Goal: Task Accomplishment & Management: Manage account settings

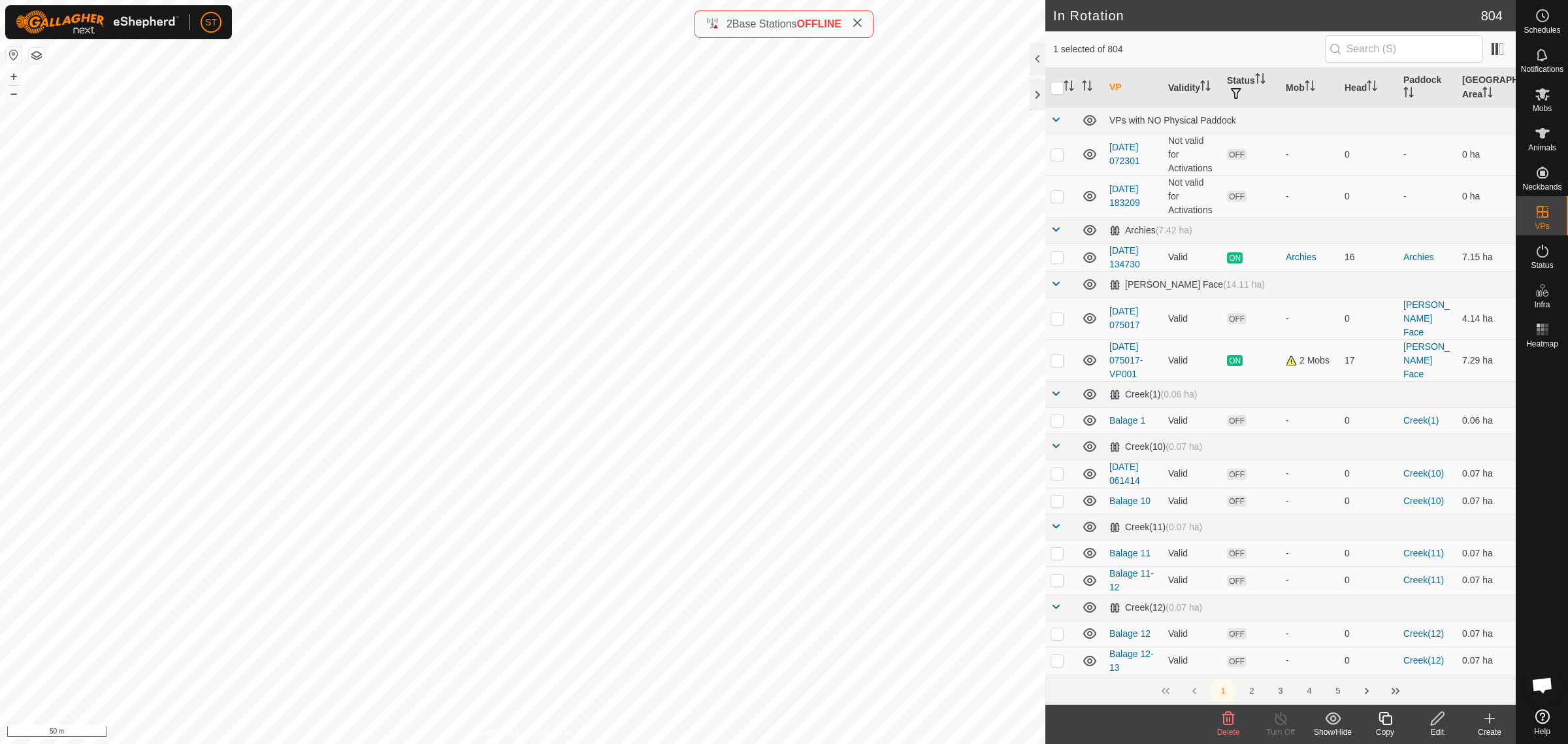
click at [1226, 721] on icon at bounding box center [1228, 718] width 12 height 13
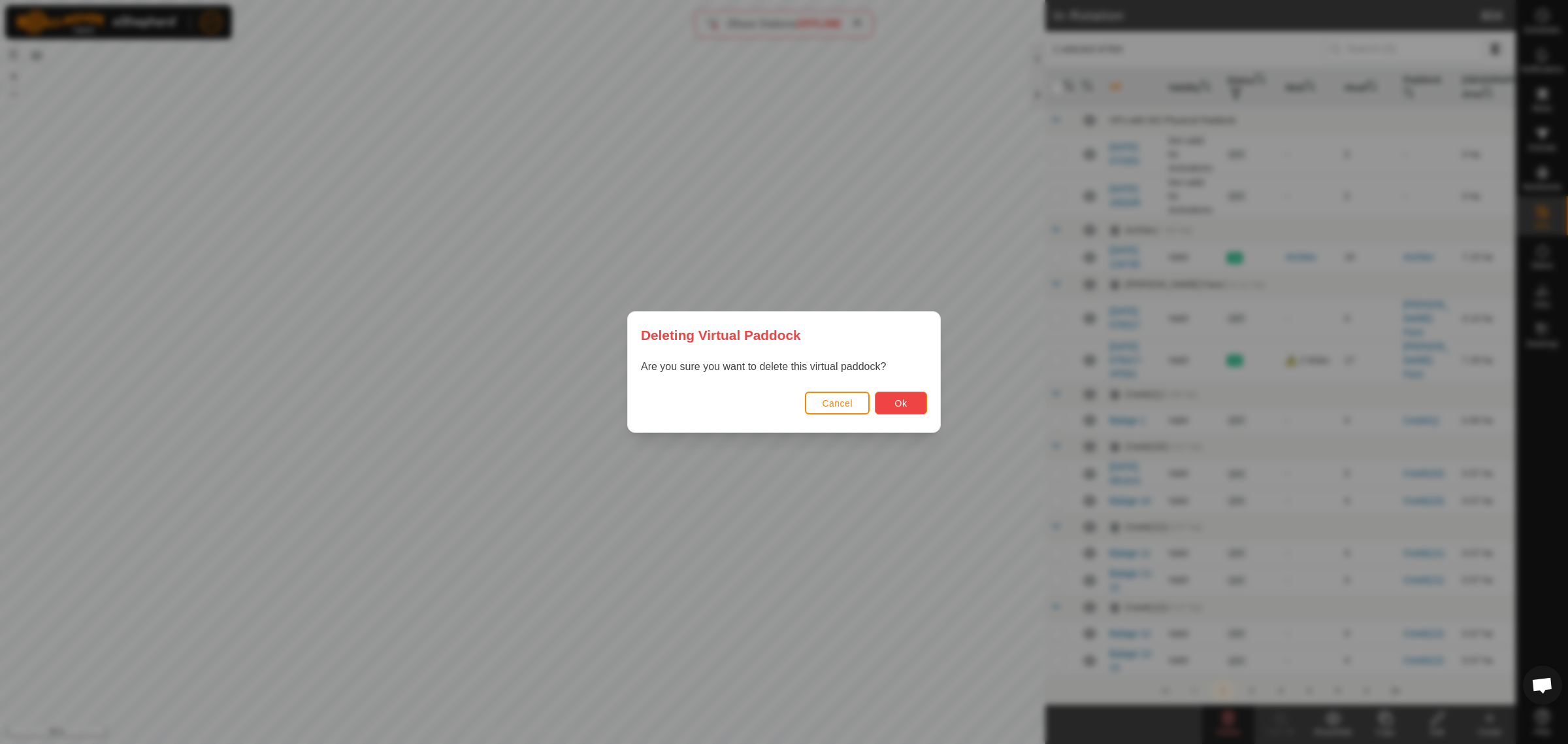
click at [905, 400] on span "Ok" at bounding box center [901, 404] width 12 height 10
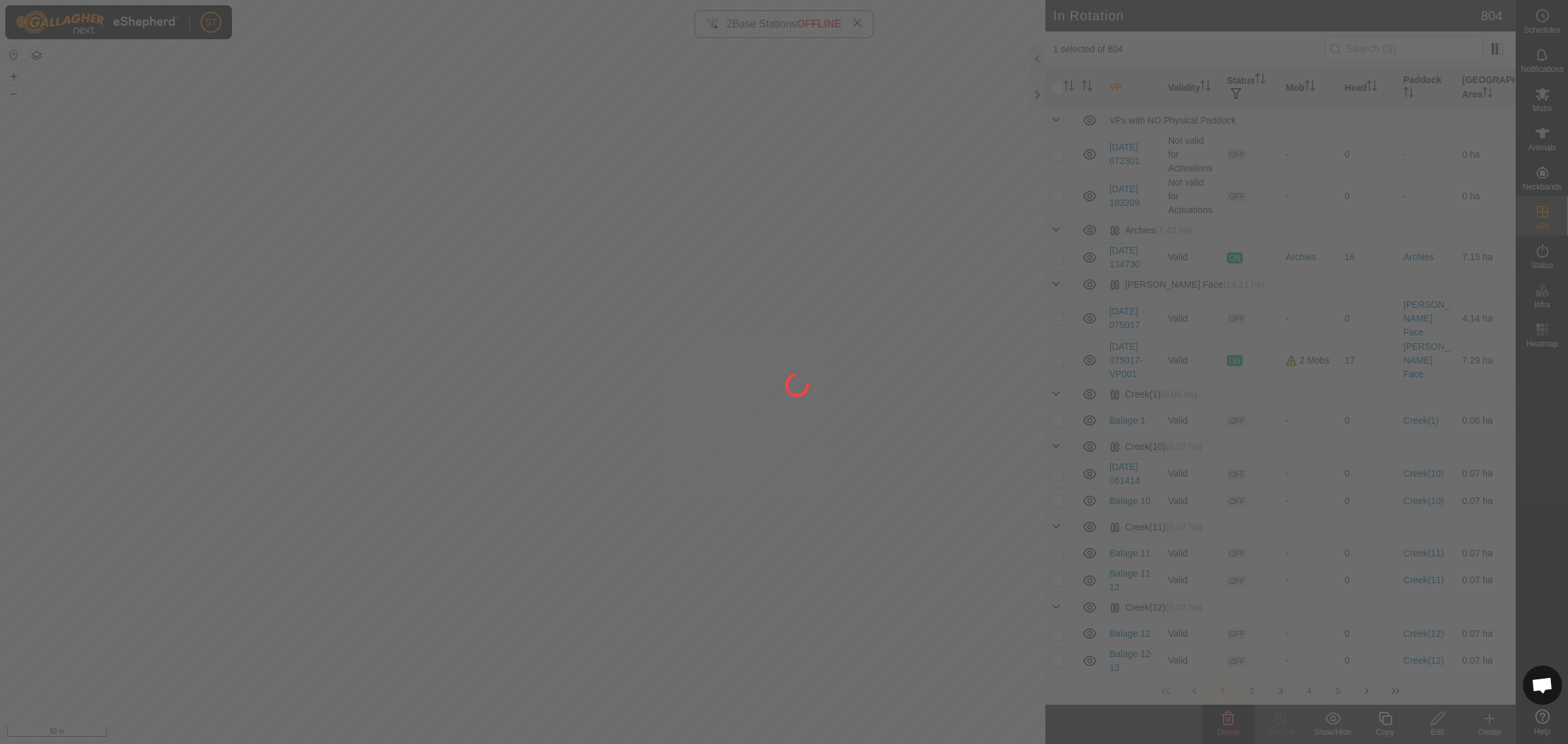
checkbox input "false"
drag, startPoint x: 269, startPoint y: 558, endPoint x: 239, endPoint y: 469, distance: 93.9
click at [239, 470] on div at bounding box center [784, 372] width 1568 height 744
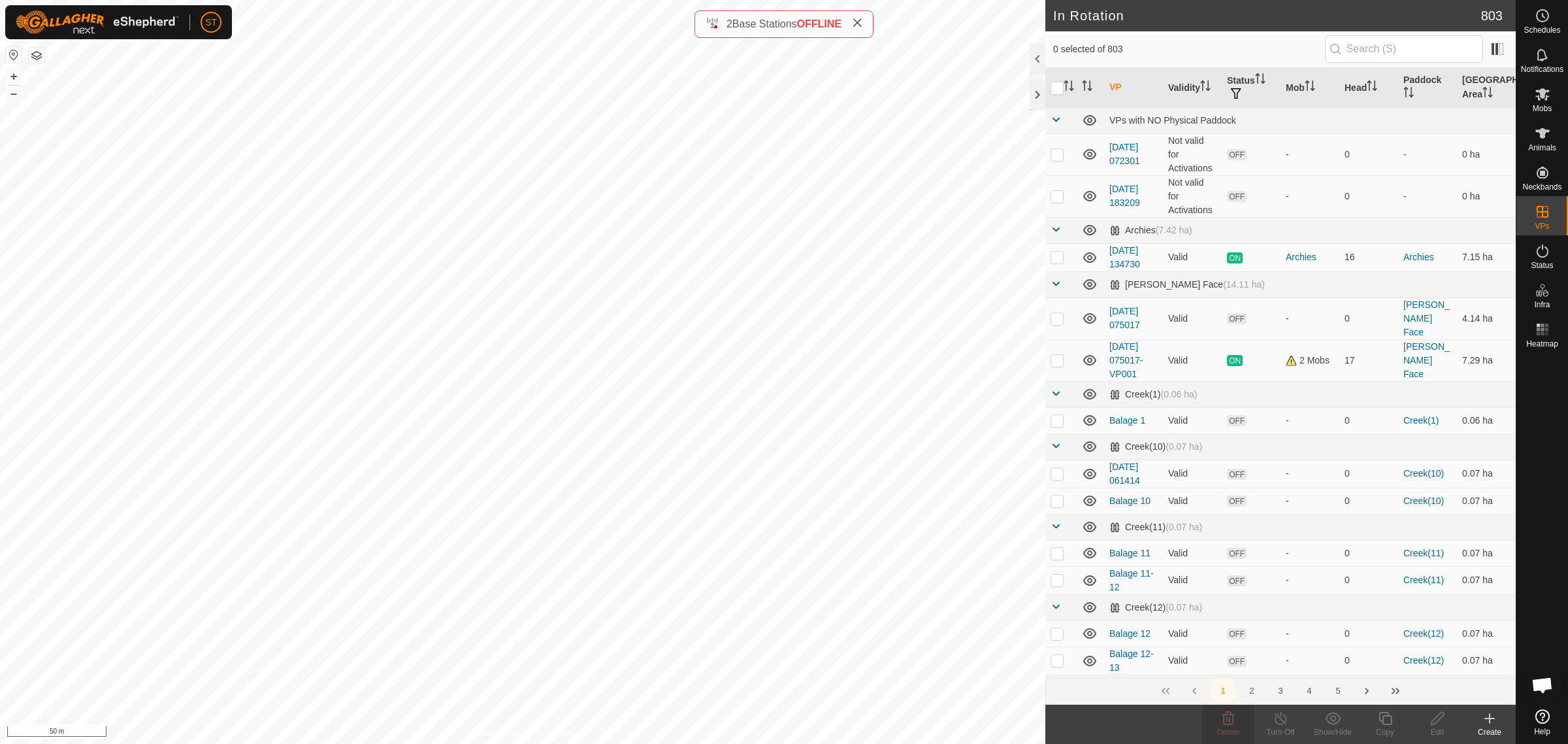
click at [1491, 723] on icon at bounding box center [1489, 718] width 15 height 15
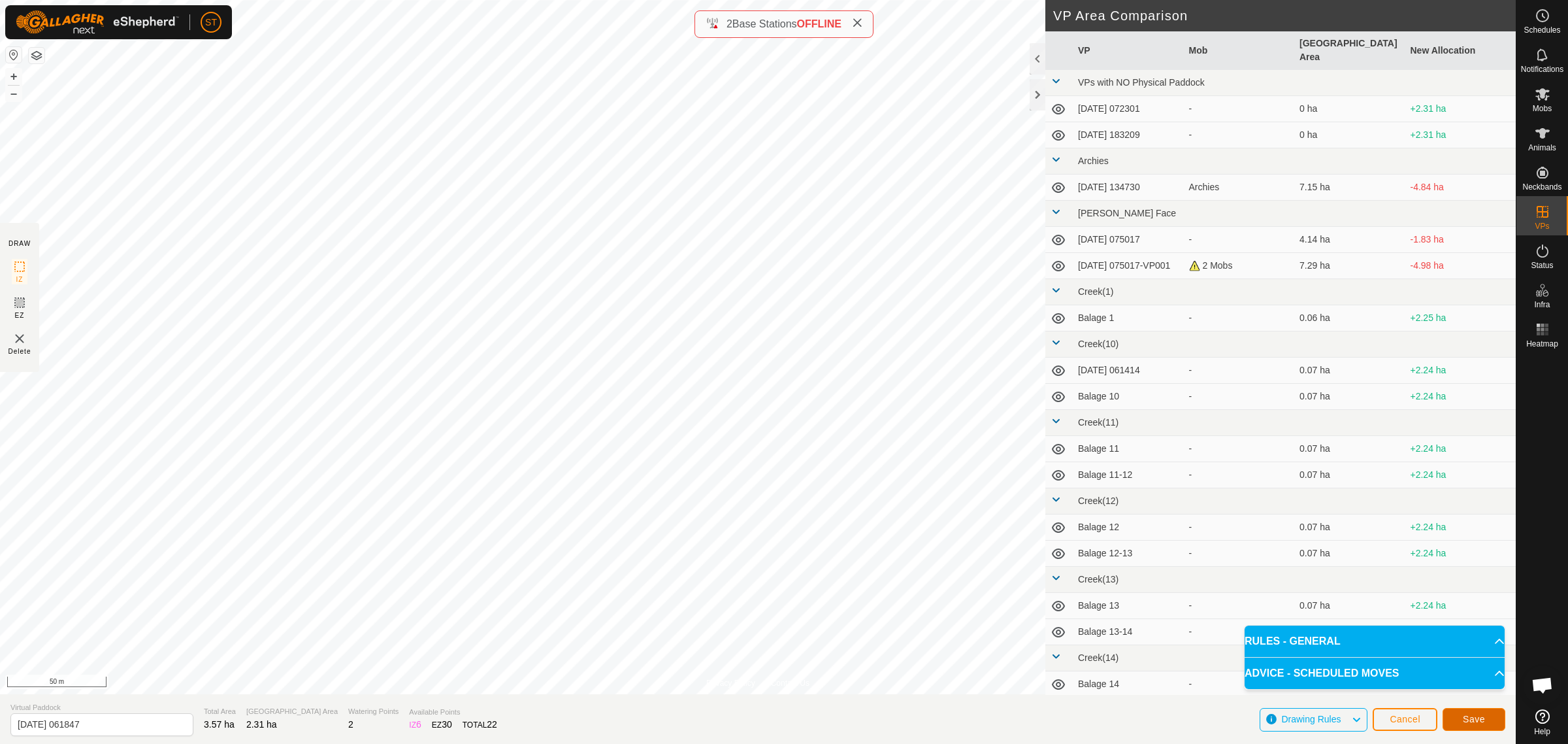
click at [1472, 720] on span "Save" at bounding box center [1474, 719] width 22 height 10
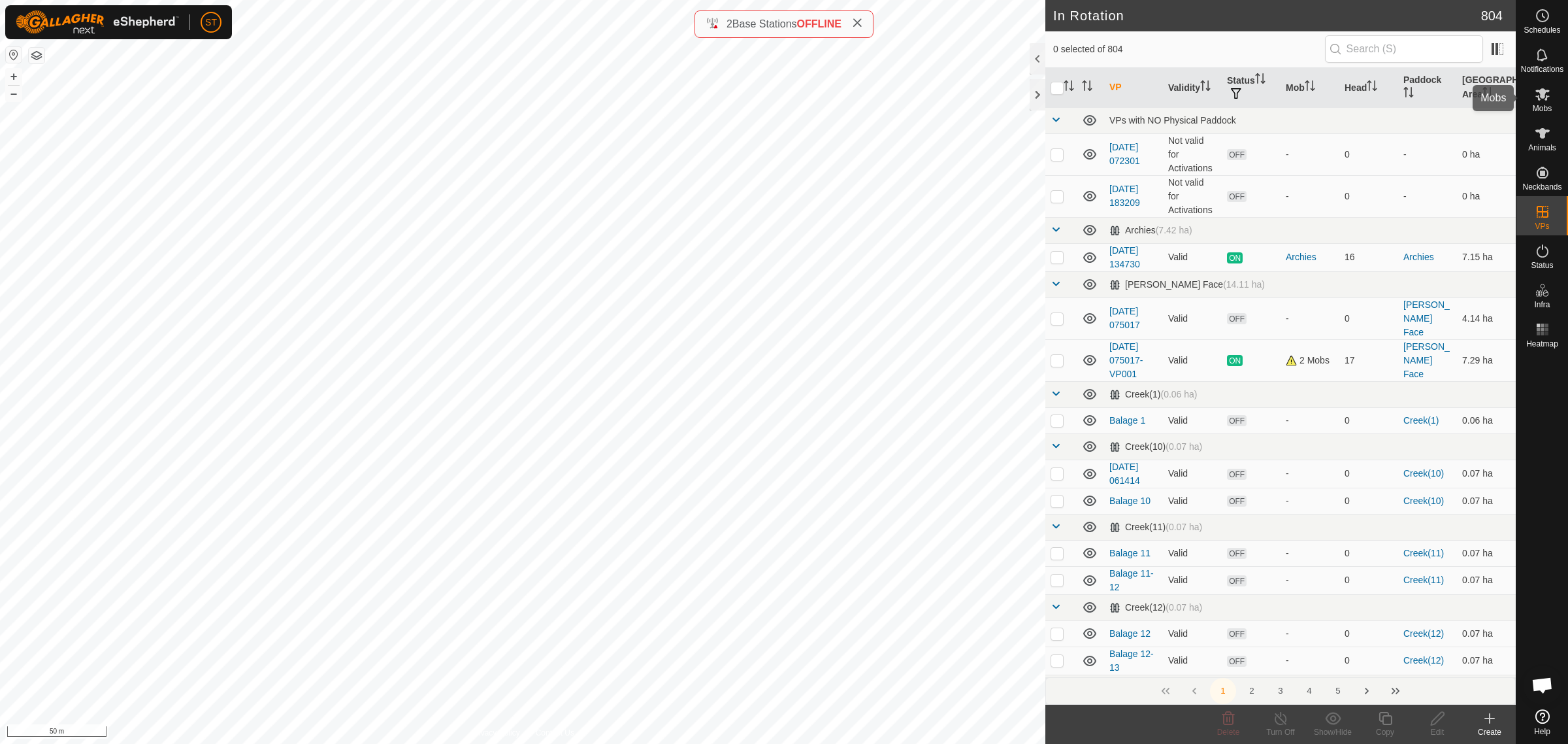
click at [1543, 95] on icon at bounding box center [1542, 94] width 15 height 12
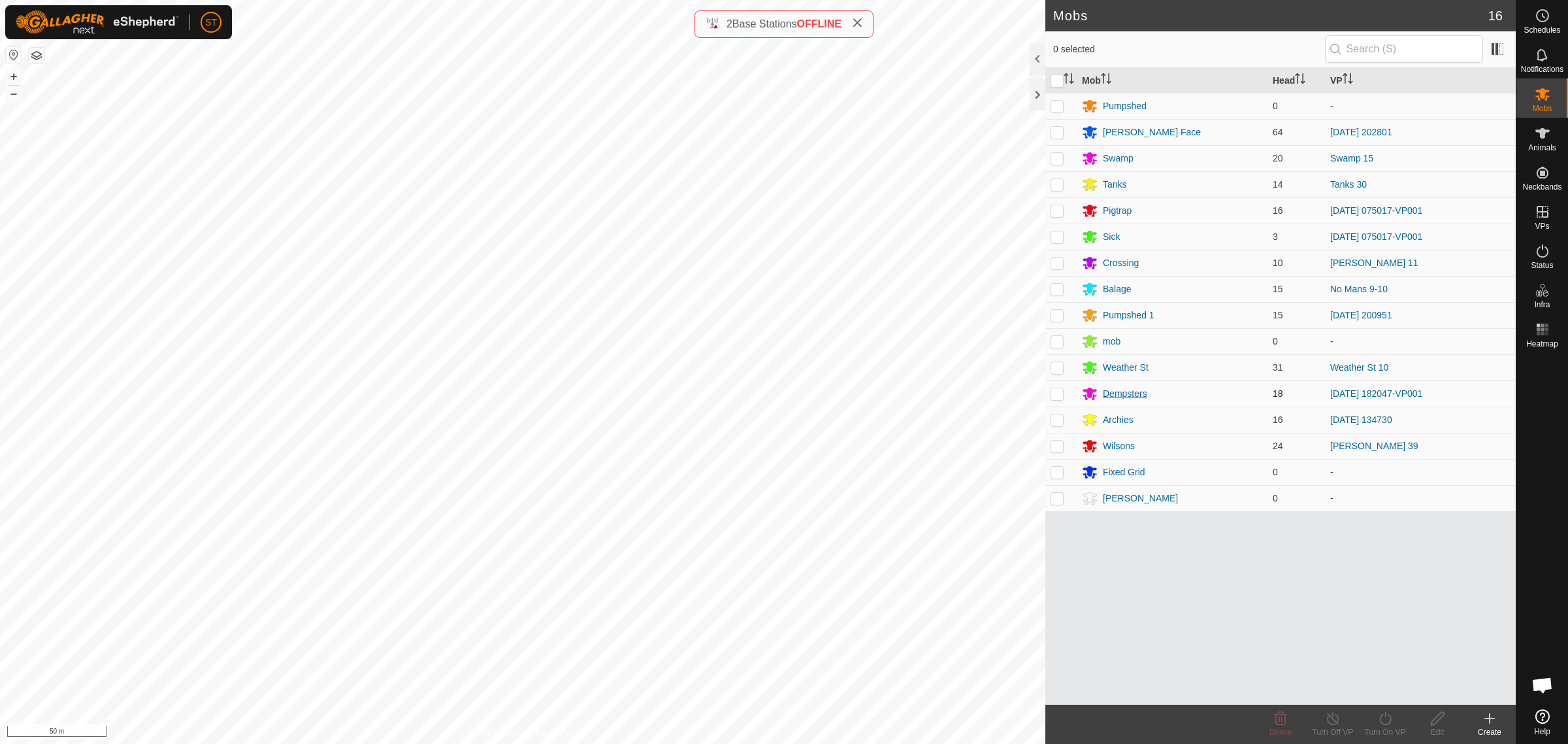
click at [1112, 393] on div "Dempsters" at bounding box center [1125, 393] width 45 height 14
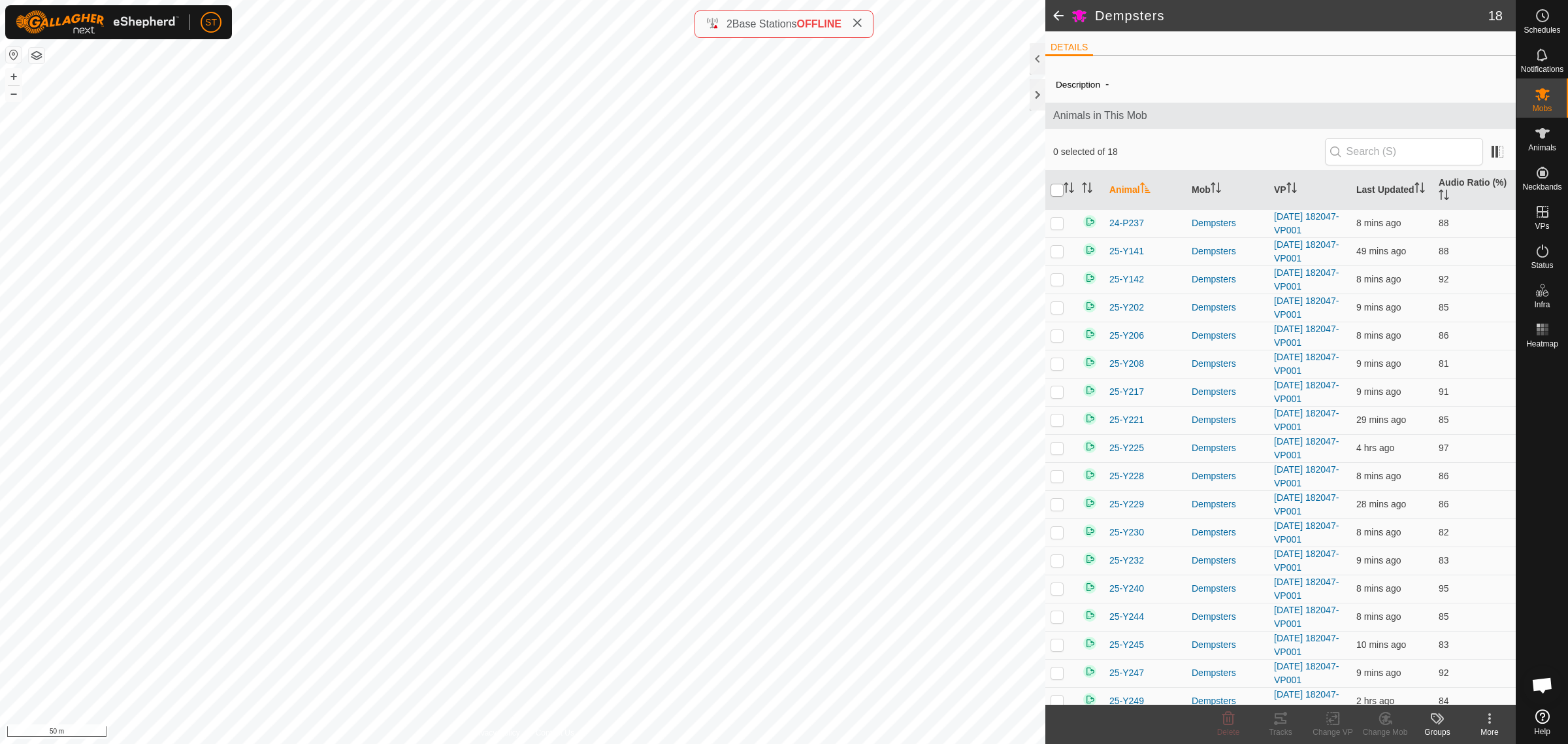
click at [1052, 192] on input "checkbox" at bounding box center [1057, 190] width 13 height 13
checkbox input "true"
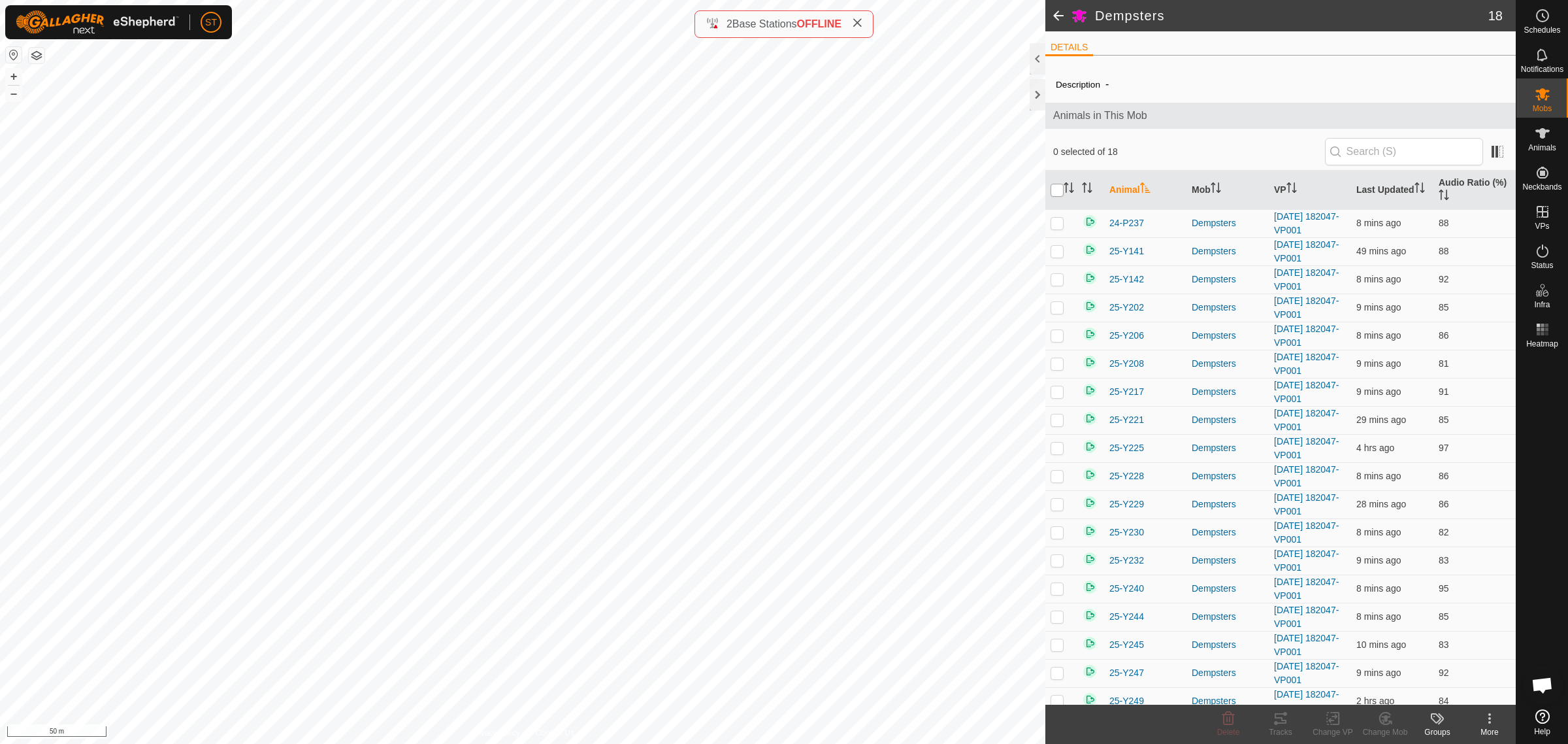
checkbox input "true"
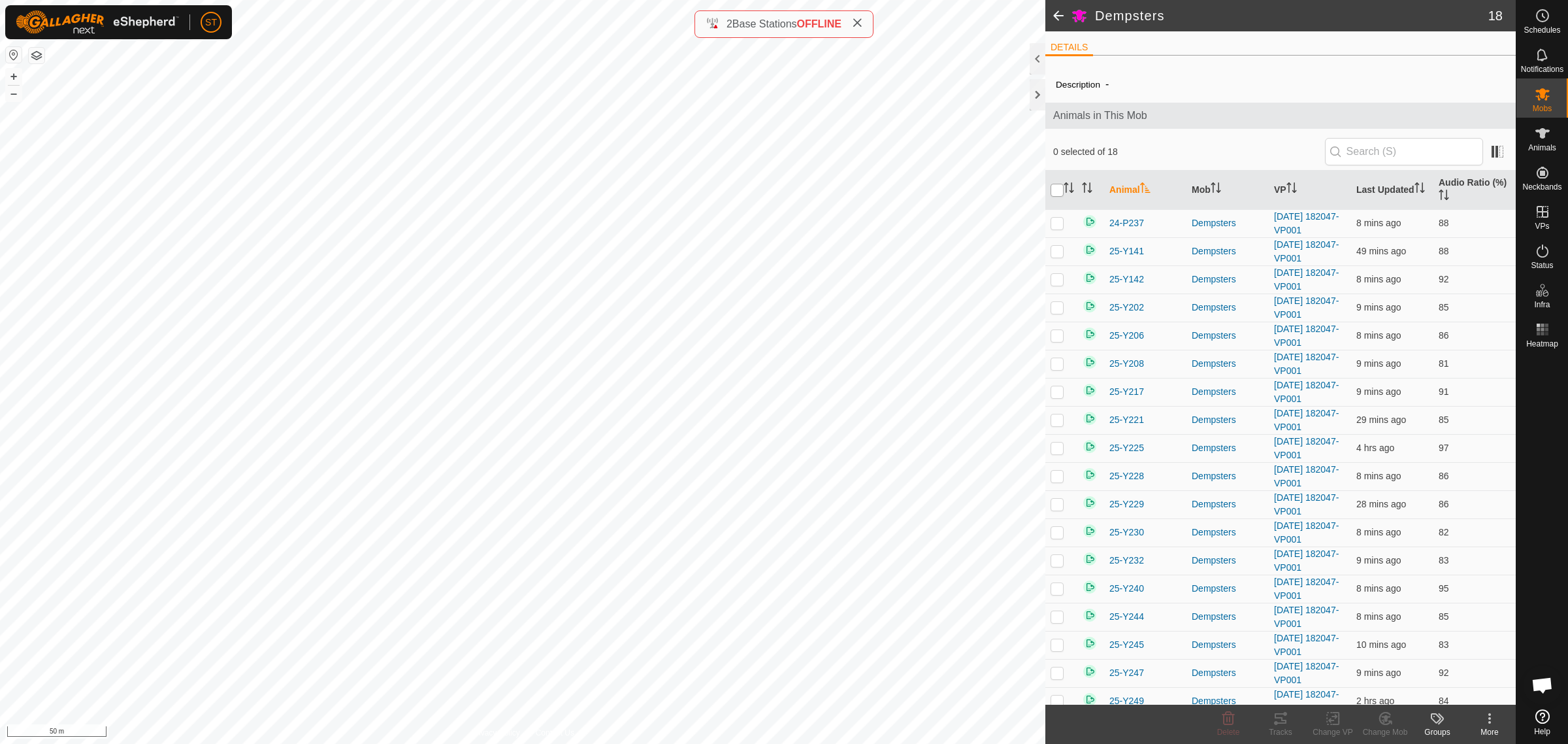
checkbox input "true"
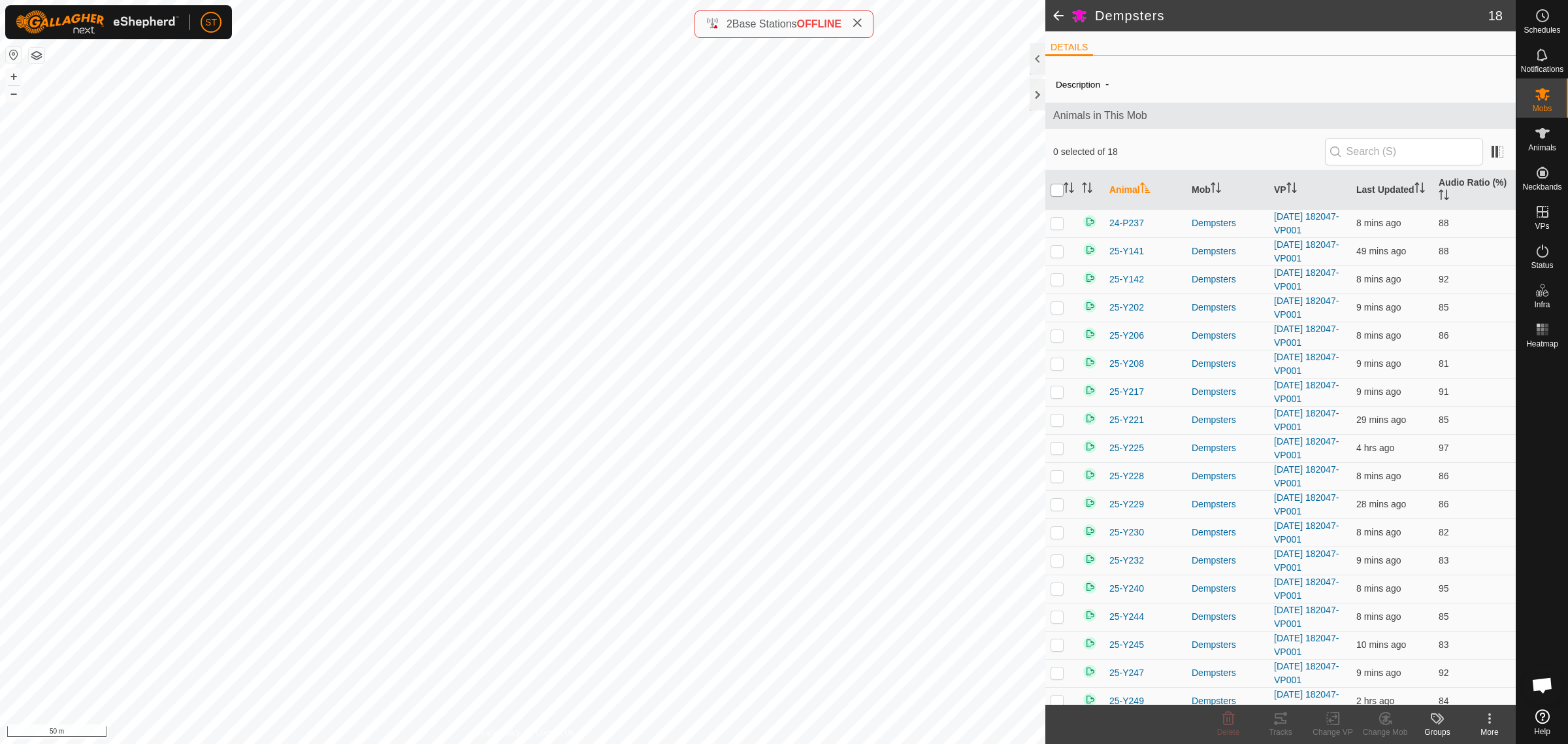
checkbox input "true"
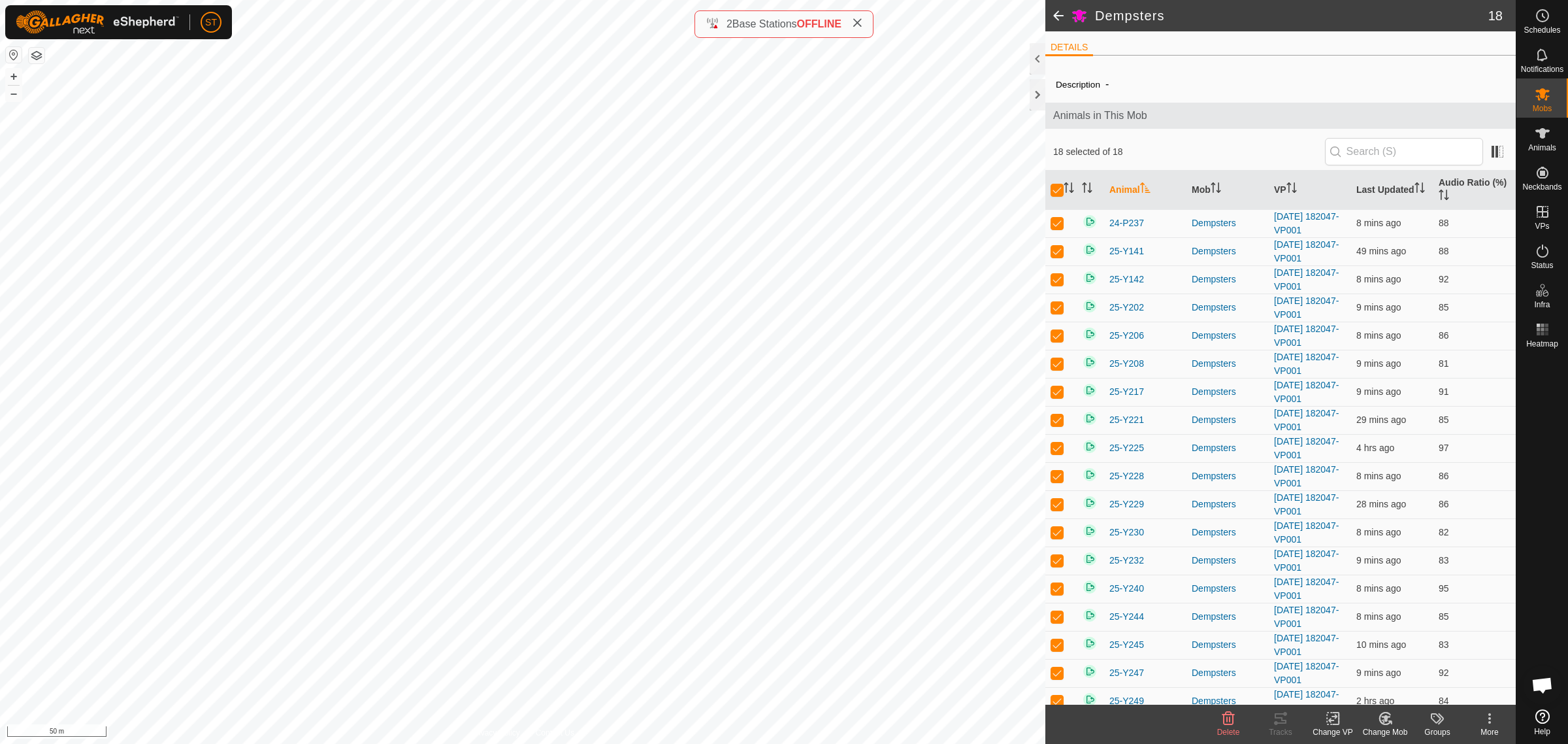
click at [1327, 723] on icon at bounding box center [1333, 718] width 16 height 15
click at [1356, 668] on link "Choose VP..." at bounding box center [1372, 663] width 129 height 26
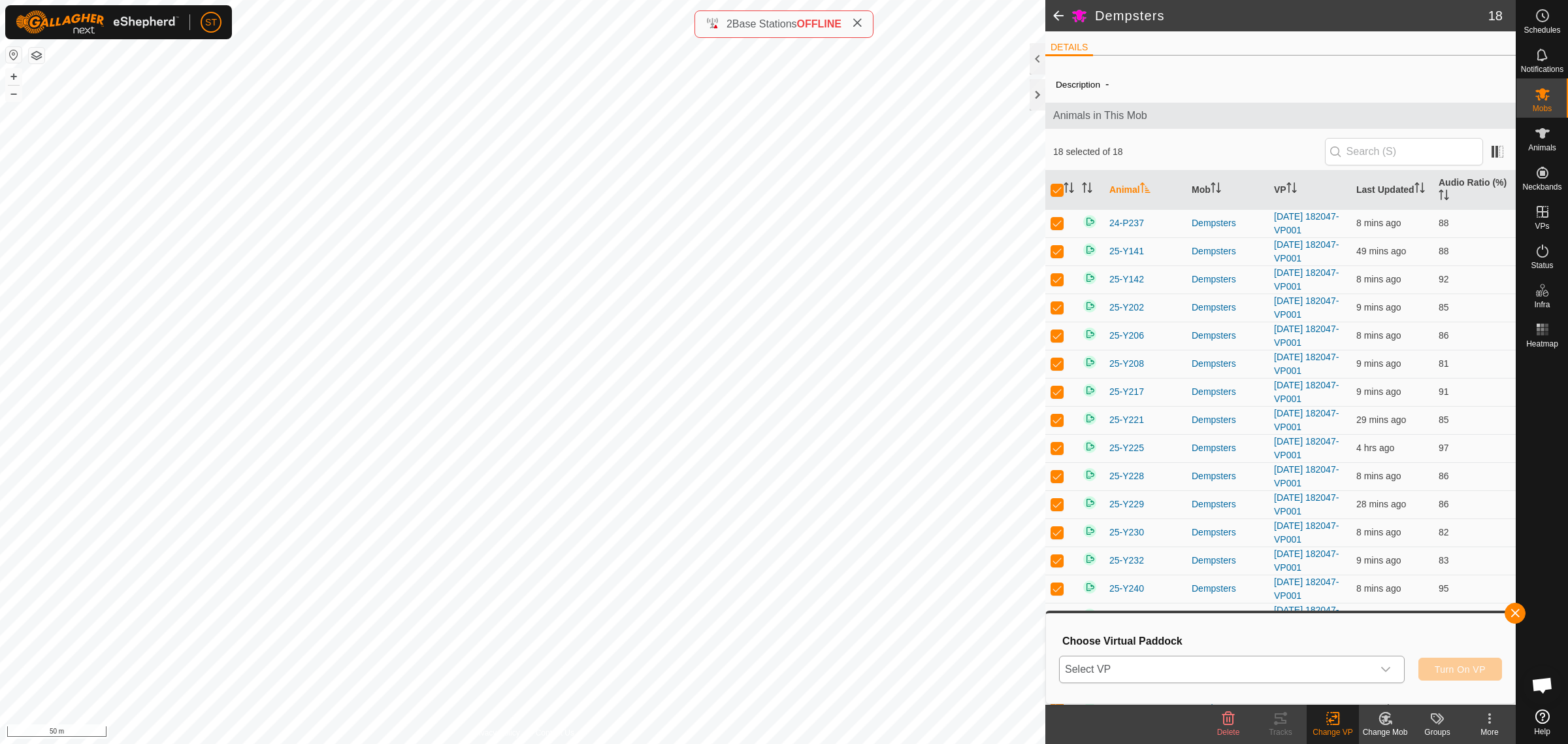
click at [1385, 670] on icon "dropdown trigger" at bounding box center [1385, 669] width 9 height 5
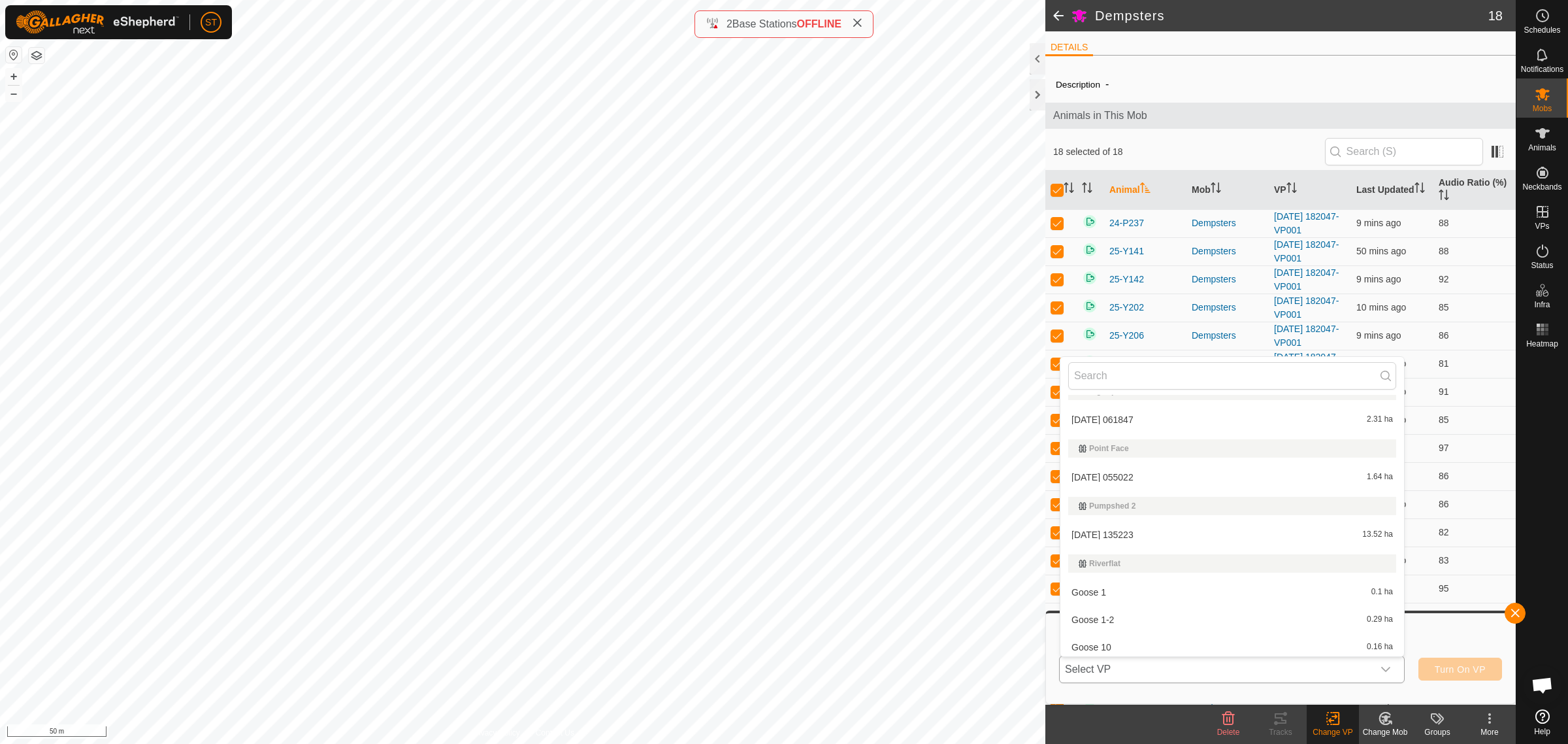
scroll to position [14228, 0]
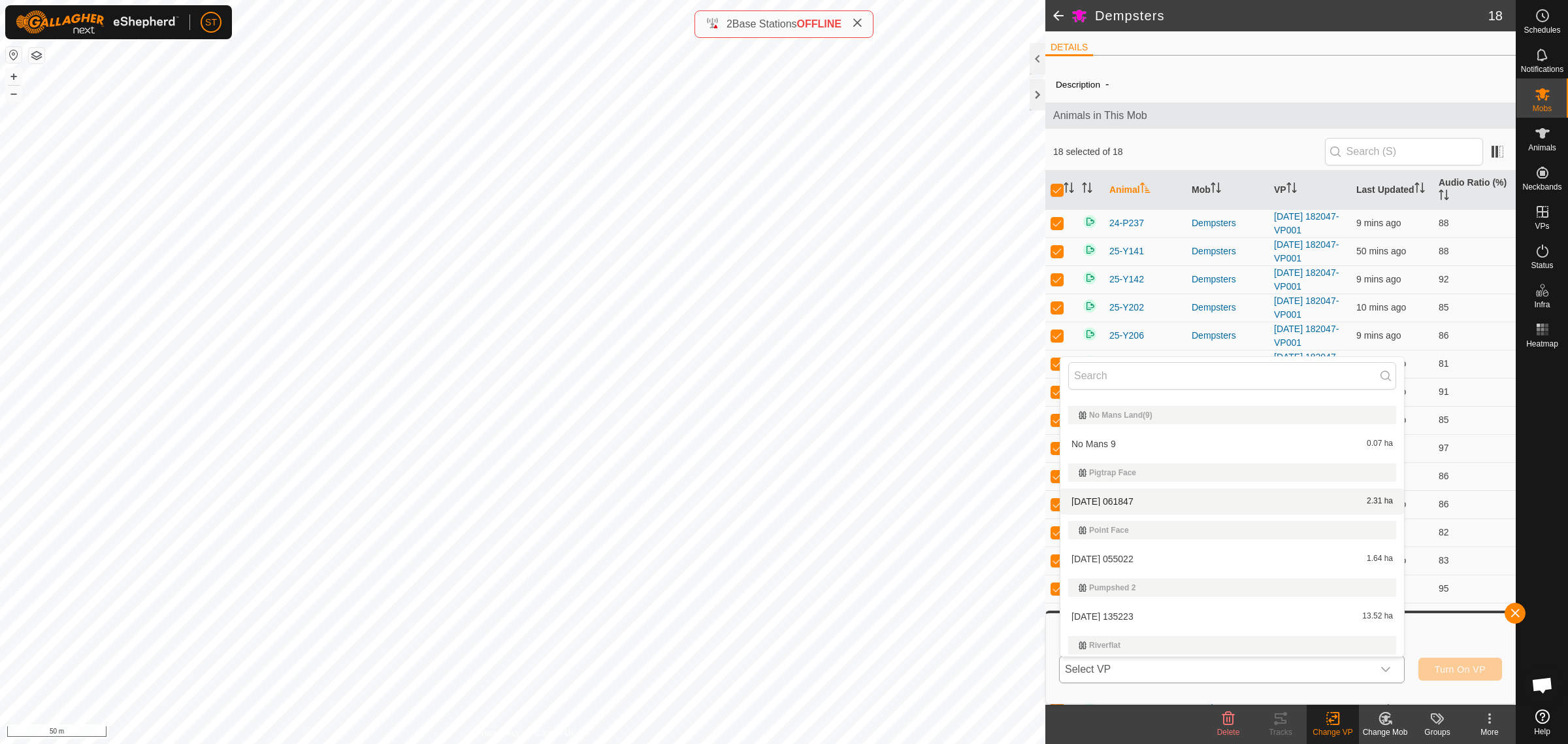
click at [1112, 497] on span "[DATE] 061847" at bounding box center [1102, 501] width 62 height 9
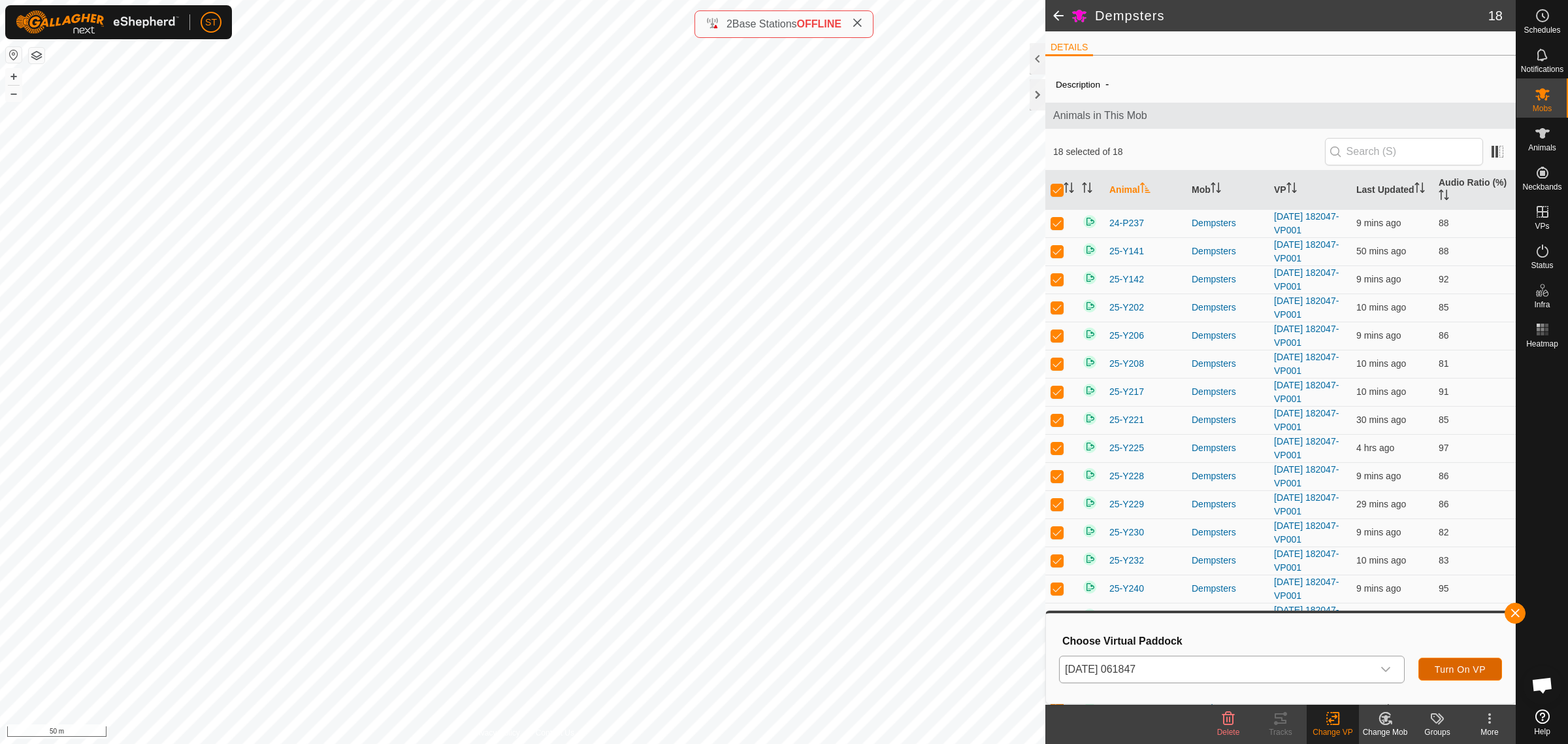
click at [1451, 674] on span "Turn On VP" at bounding box center [1459, 669] width 51 height 10
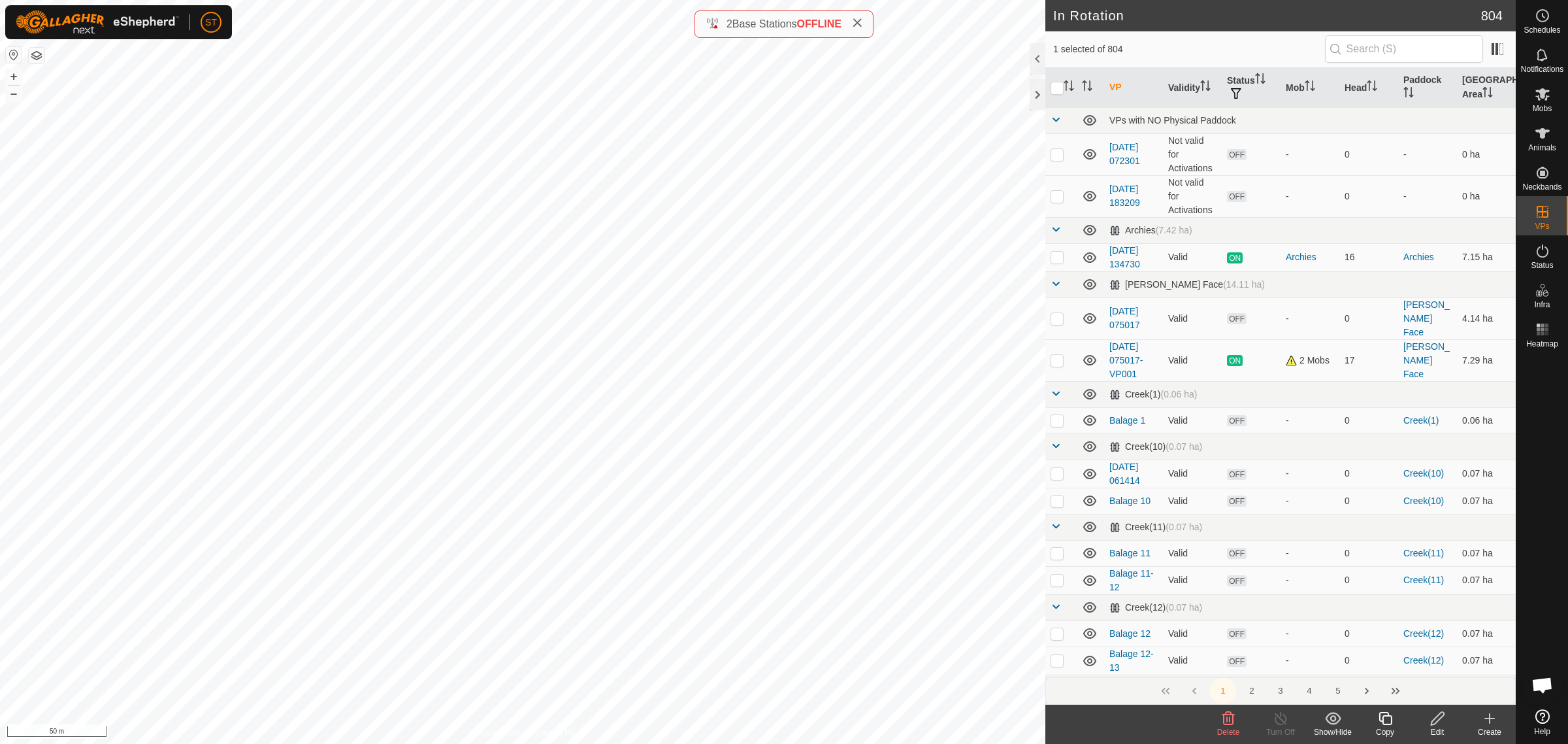
click at [1225, 723] on icon at bounding box center [1228, 718] width 15 height 15
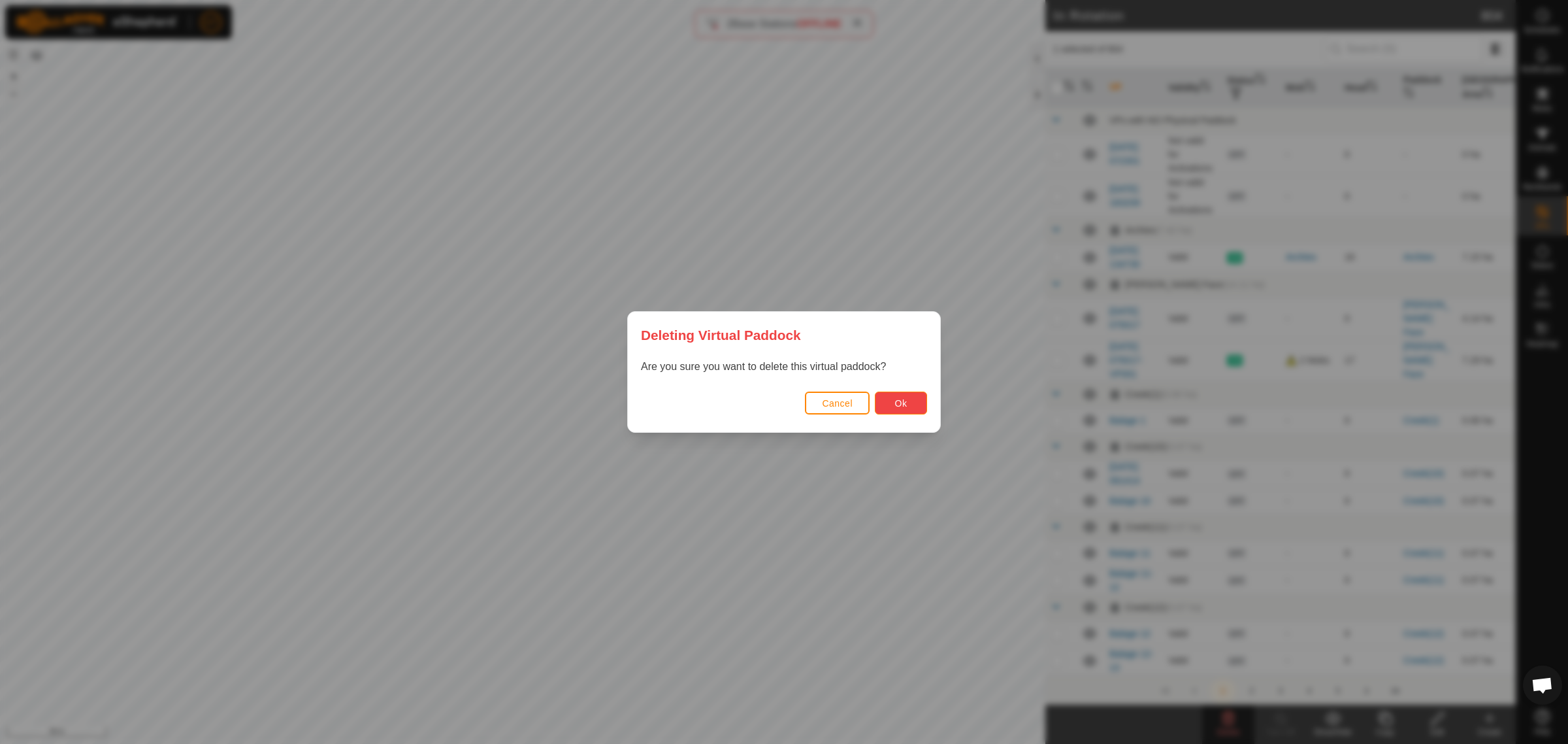
click at [900, 405] on span "Ok" at bounding box center [901, 404] width 12 height 10
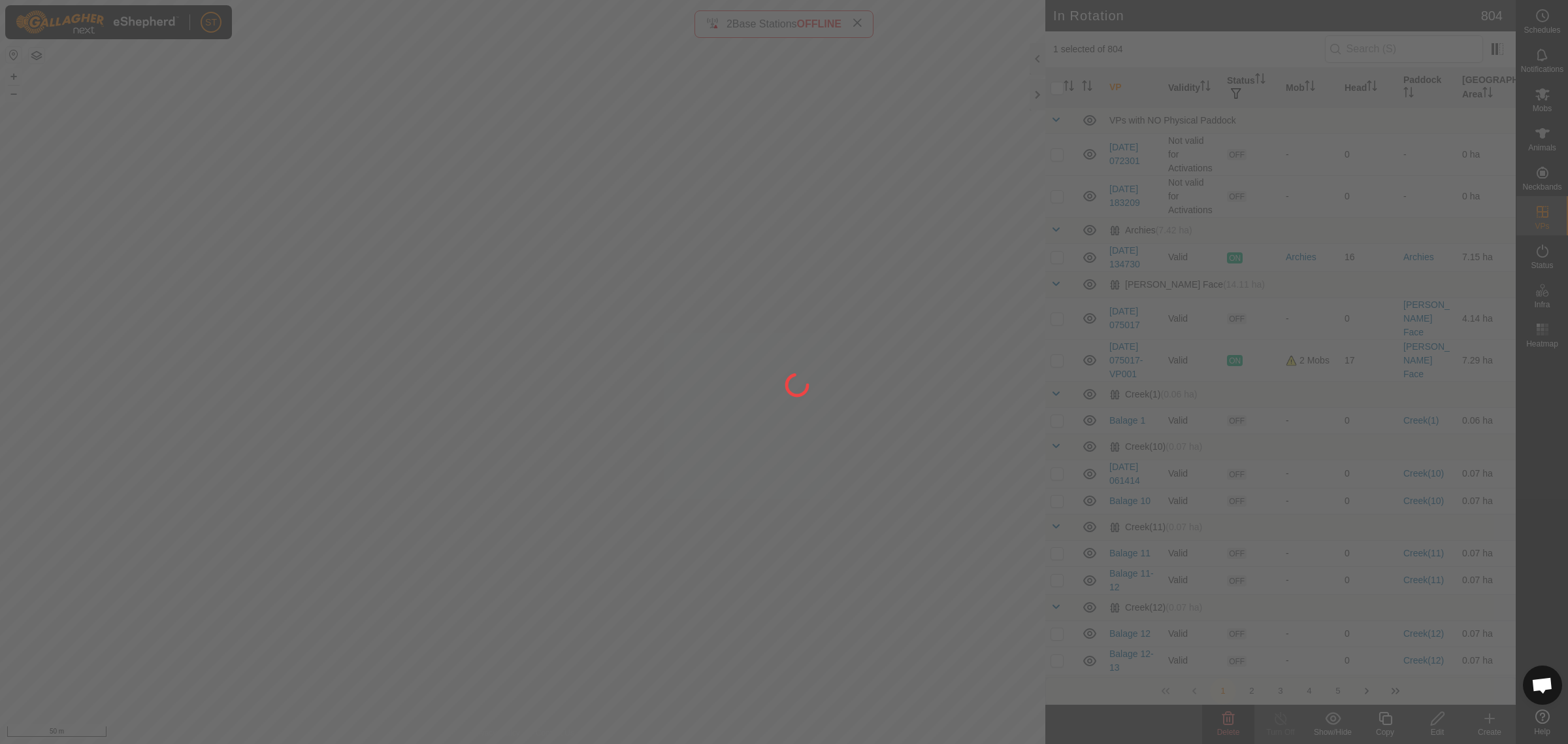
checkbox input "false"
